Goal: Task Accomplishment & Management: Use online tool/utility

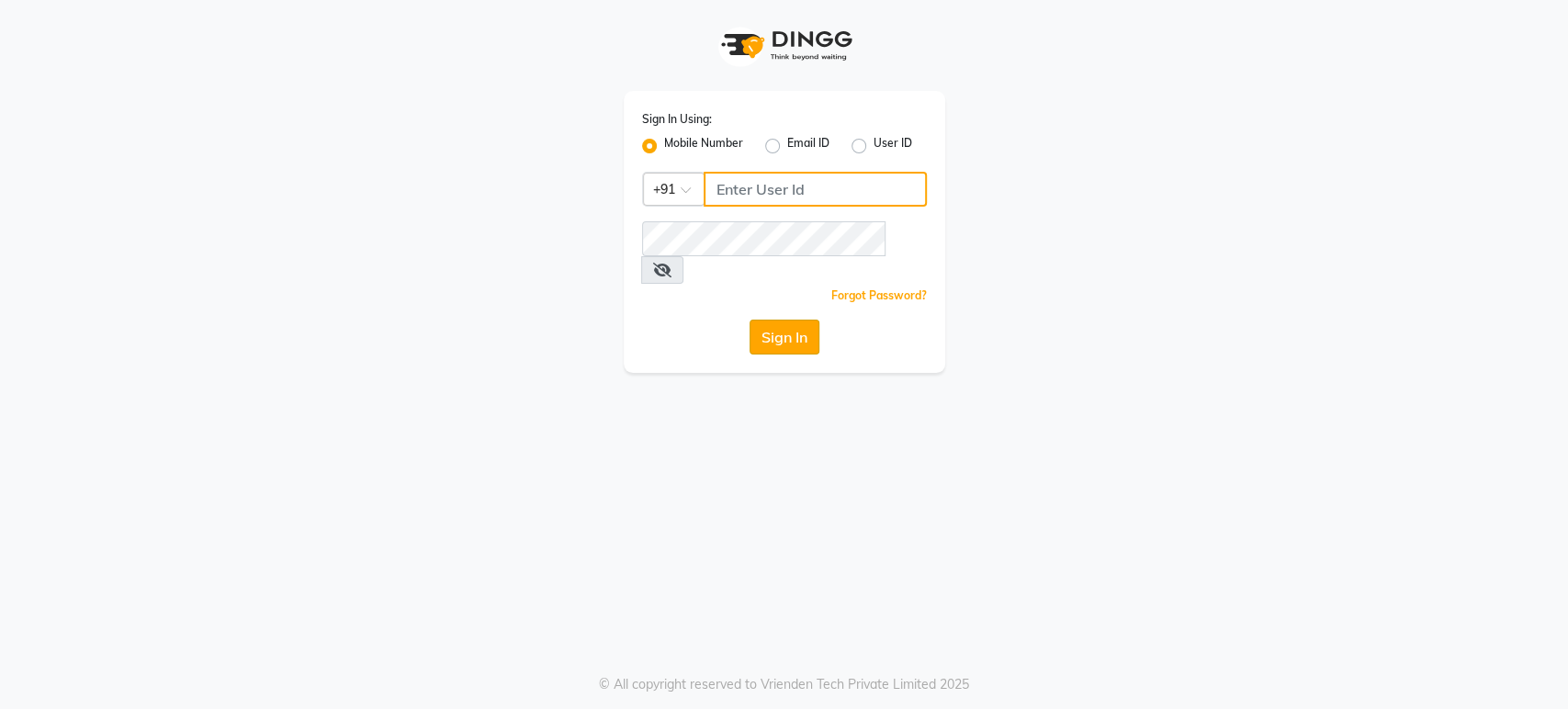
type input "6366933345"
click at [779, 326] on button "Sign In" at bounding box center [784, 338] width 70 height 35
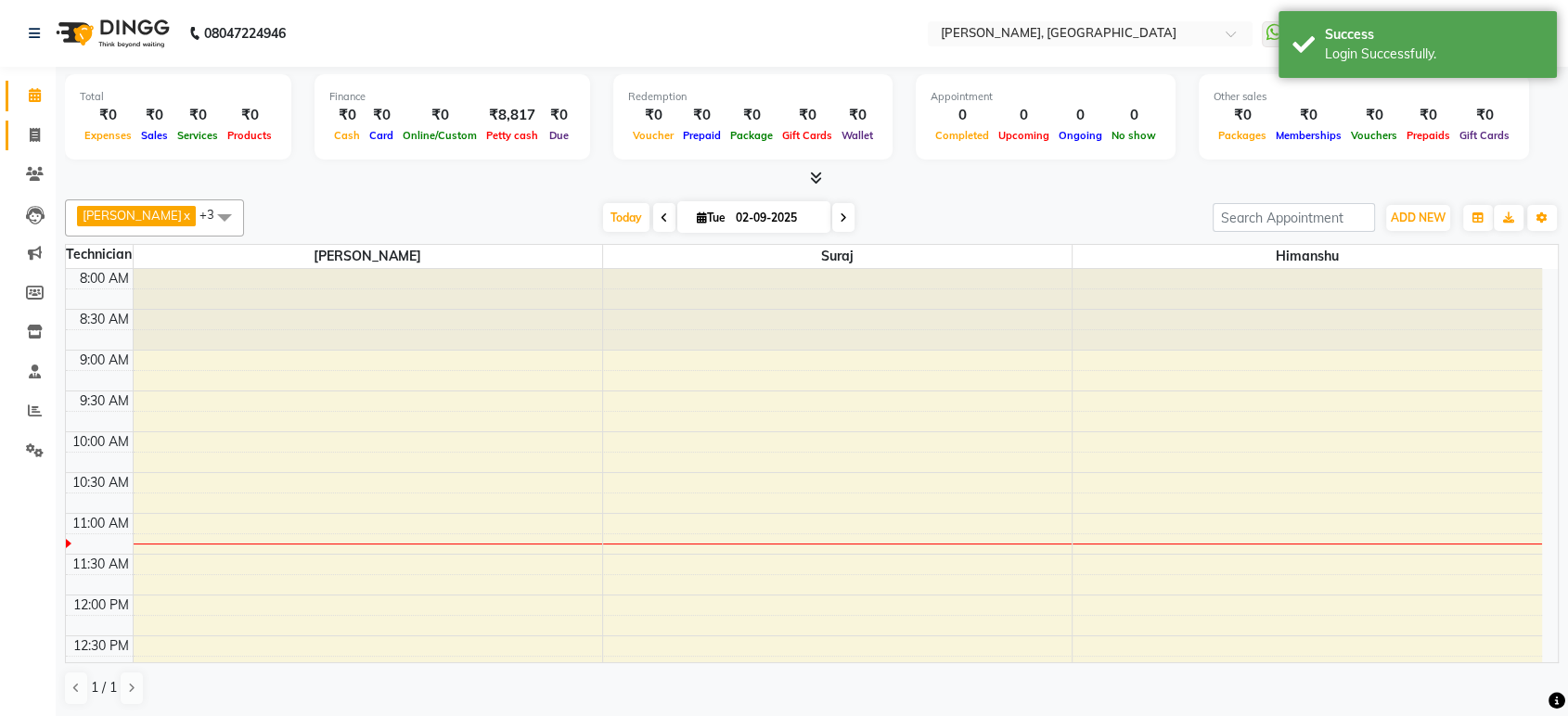
click at [44, 140] on span at bounding box center [34, 136] width 32 height 22
select select "service"
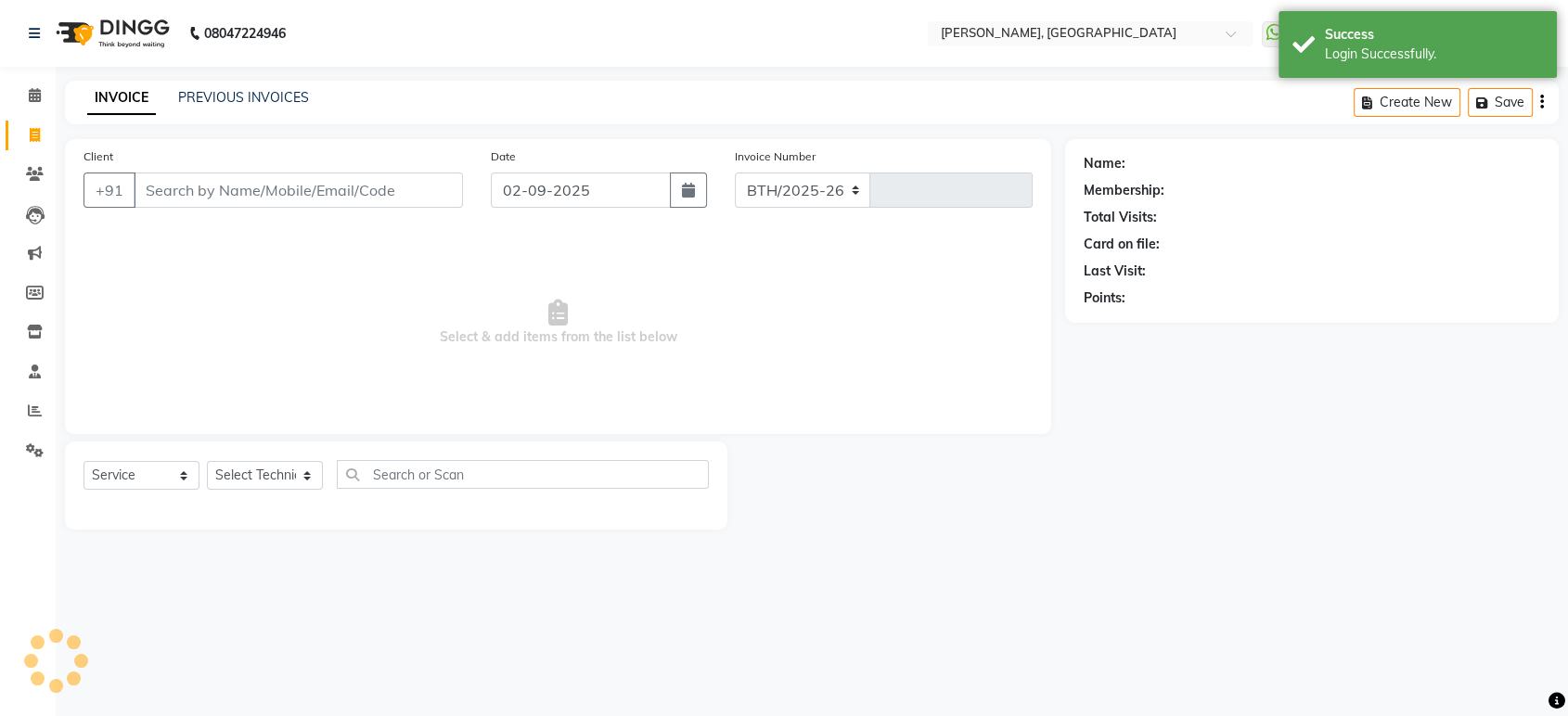
select select "4998"
type input "1370"
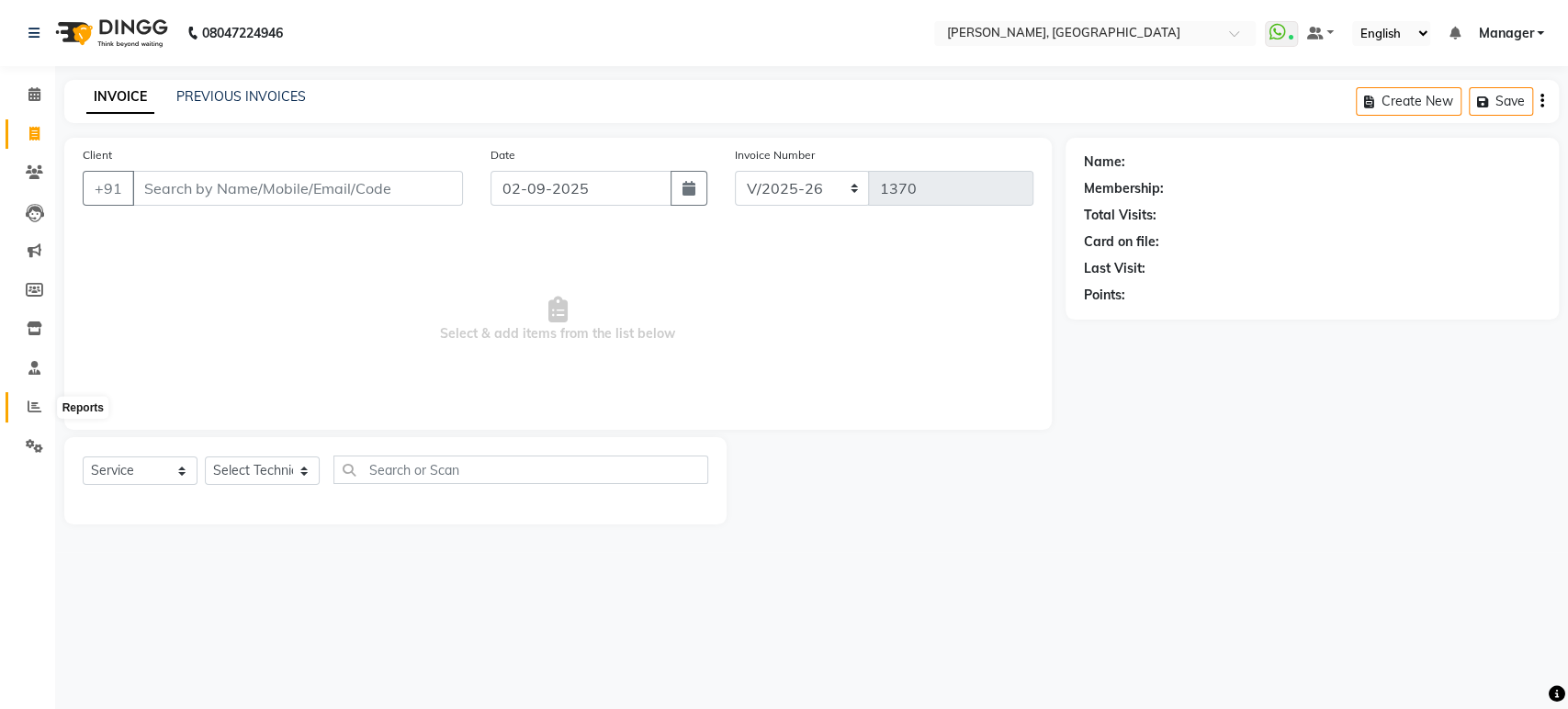
click at [37, 406] on icon at bounding box center [34, 406] width 14 height 14
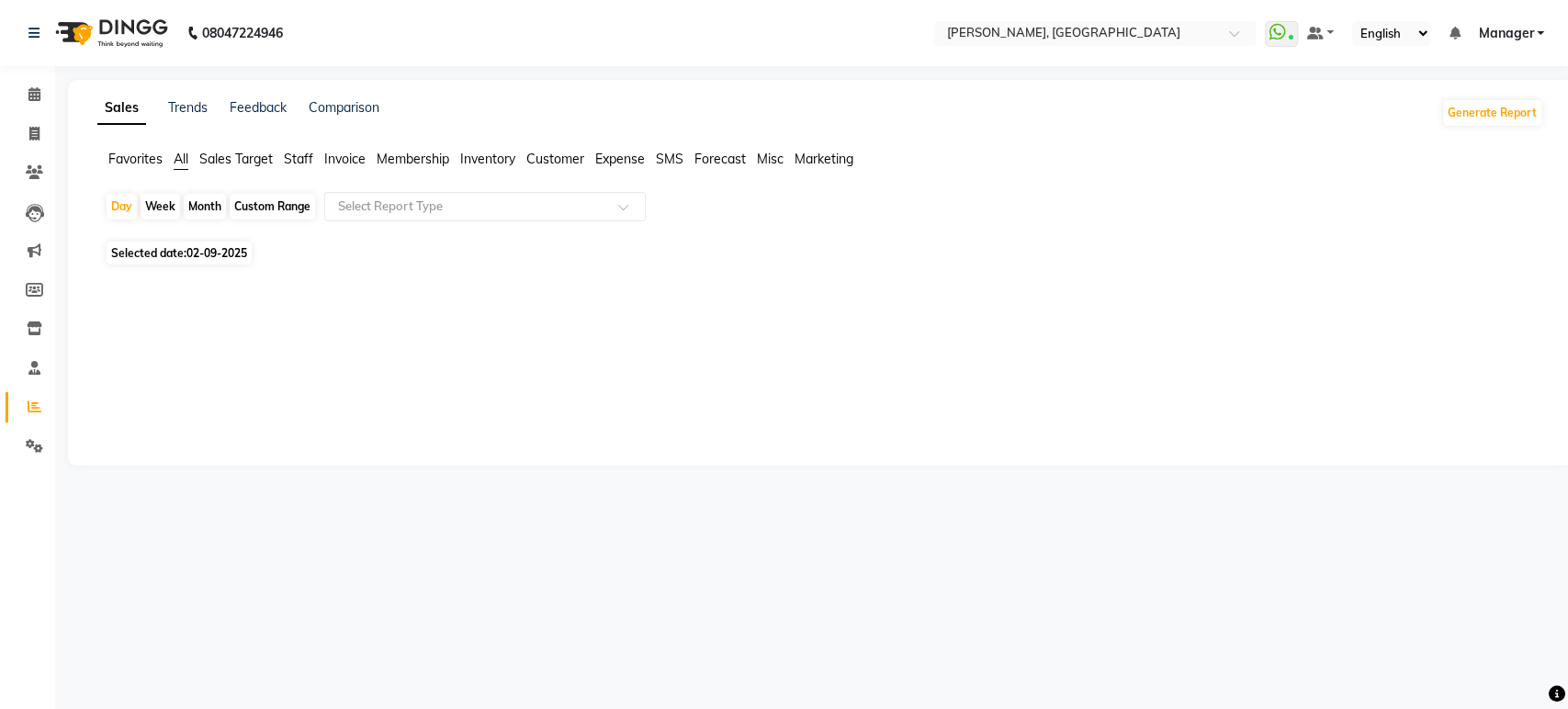
click at [295, 161] on span "Staff" at bounding box center [299, 158] width 29 height 16
click at [200, 238] on span "02-09-2025" at bounding box center [216, 242] width 61 height 14
select select "9"
select select "2025"
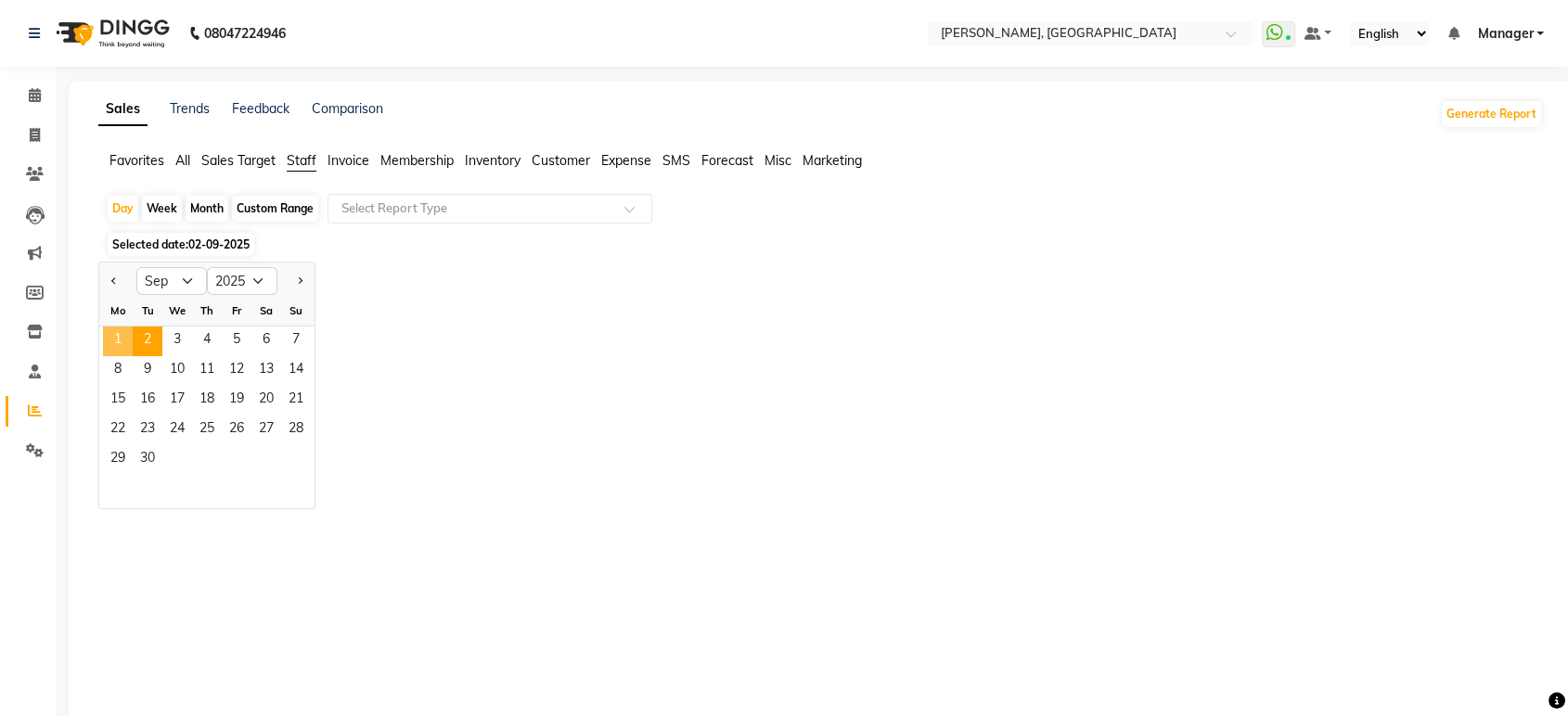
click at [115, 345] on span "1" at bounding box center [118, 341] width 29 height 29
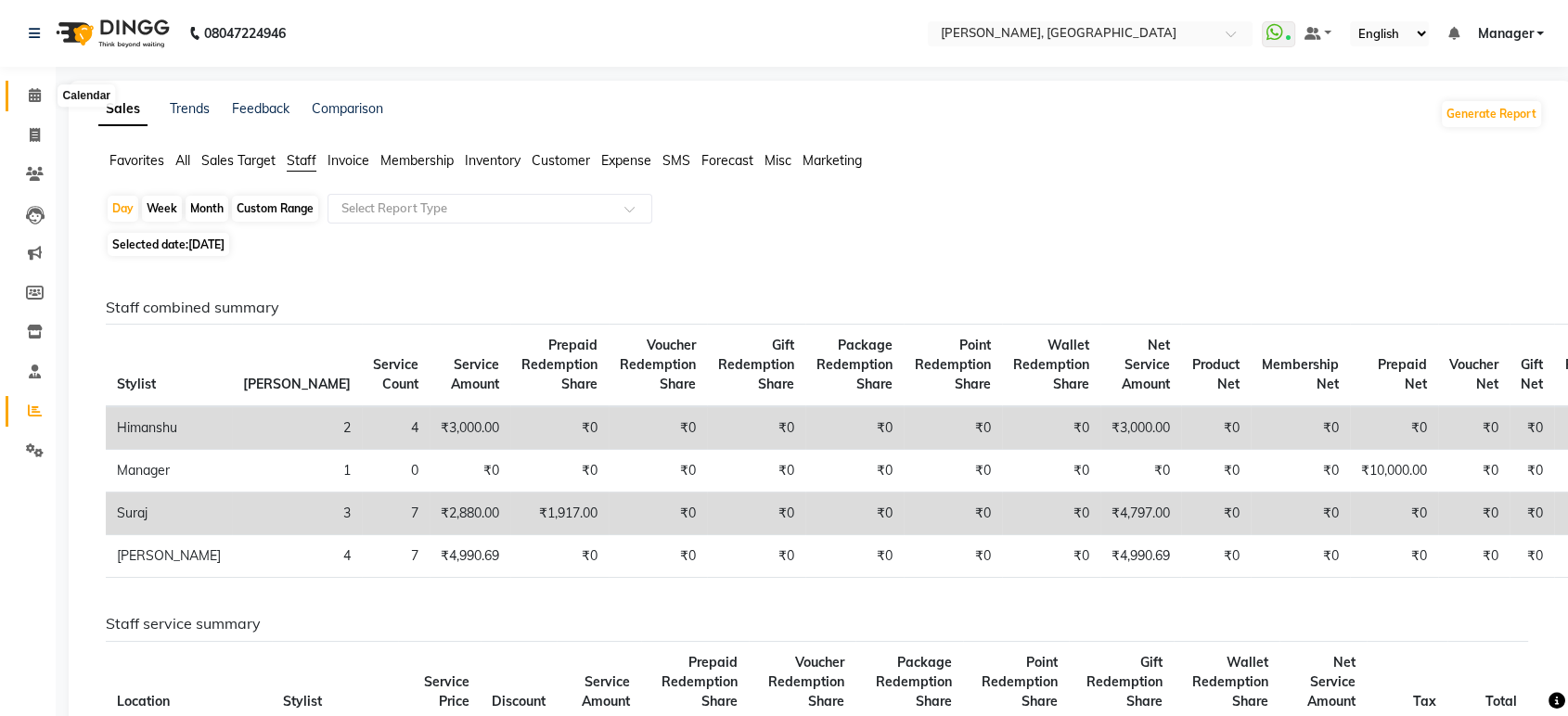
click at [43, 101] on span at bounding box center [34, 96] width 32 height 22
